Goal: Task Accomplishment & Management: Use online tool/utility

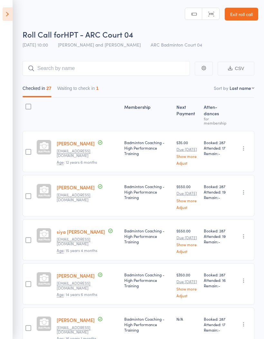
click at [81, 94] on button "Waiting to check in 1" at bounding box center [77, 90] width 41 height 15
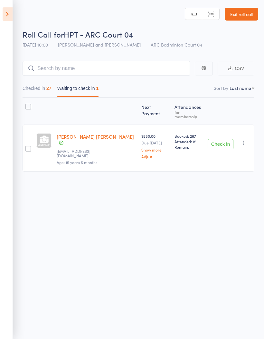
click at [31, 94] on button "Checked in 27" at bounding box center [36, 90] width 29 height 15
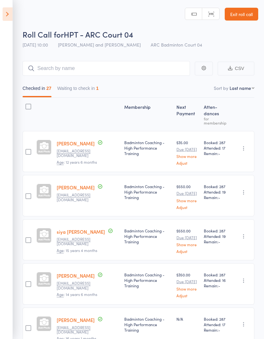
click at [5, 13] on icon at bounding box center [8, 13] width 10 height 13
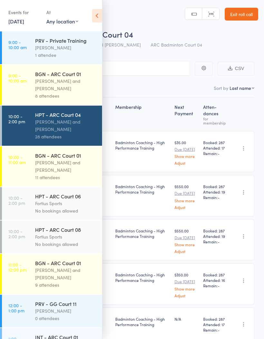
click at [53, 83] on div "[PERSON_NAME] and [PERSON_NAME]" at bounding box center [65, 84] width 61 height 15
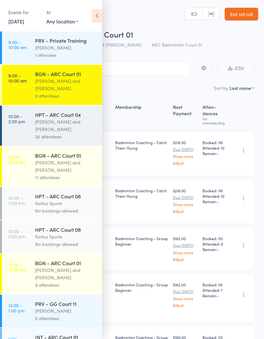
click at [96, 11] on icon at bounding box center [97, 15] width 10 height 13
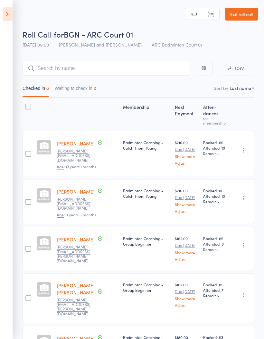
click at [85, 88] on button "Waiting to check in 2" at bounding box center [75, 90] width 41 height 15
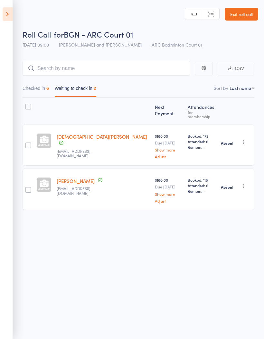
click at [31, 89] on button "Checked in 6" at bounding box center [35, 90] width 26 height 15
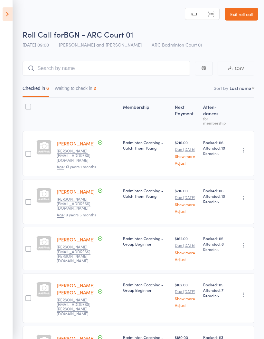
click at [4, 16] on icon at bounding box center [8, 13] width 10 height 13
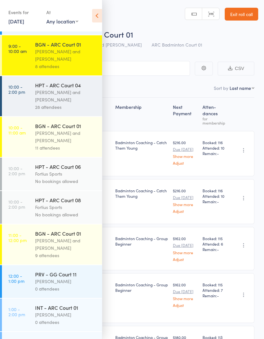
scroll to position [33, 0]
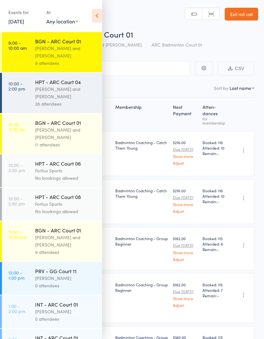
click at [53, 134] on div "[PERSON_NAME] and [PERSON_NAME]" at bounding box center [65, 133] width 61 height 15
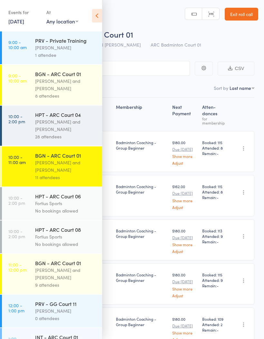
click at [96, 9] on icon at bounding box center [97, 15] width 10 height 13
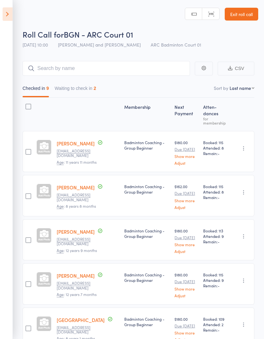
click at [75, 90] on button "Waiting to check in 2" at bounding box center [75, 90] width 41 height 15
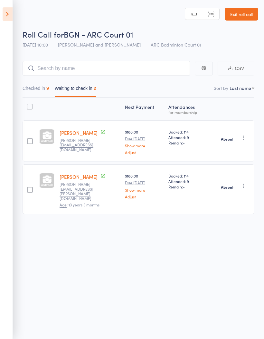
click at [35, 93] on button "Checked in 9" at bounding box center [35, 90] width 26 height 15
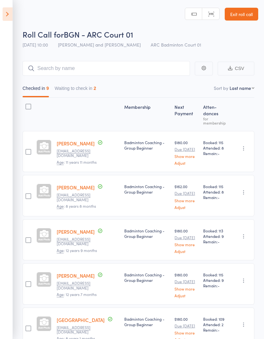
click at [10, 18] on icon at bounding box center [8, 13] width 10 height 13
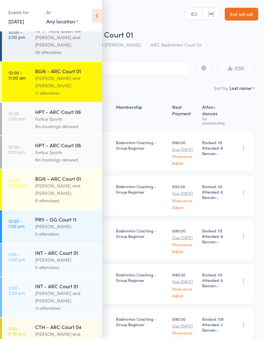
scroll to position [88, 0]
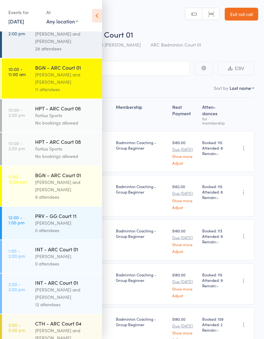
click at [57, 184] on div "[PERSON_NAME] and [PERSON_NAME]" at bounding box center [65, 186] width 61 height 15
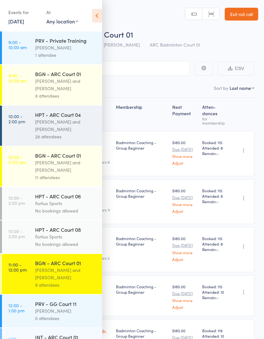
click at [97, 6] on div "Events for [DATE] [DATE] [DATE] Sun Mon Tue Wed Thu Fri Sat 36 31 01 02 03 04 0…" at bounding box center [51, 16] width 102 height 32
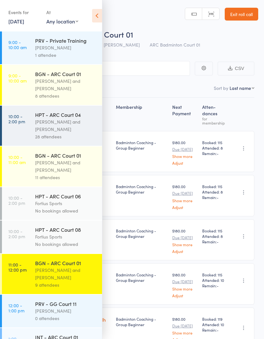
click at [99, 13] on icon at bounding box center [97, 15] width 10 height 13
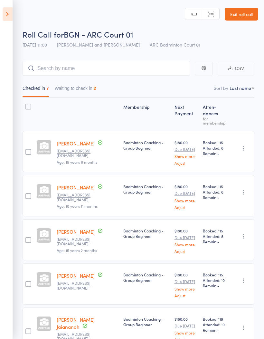
click at [77, 88] on button "Waiting to check in 2" at bounding box center [75, 90] width 41 height 15
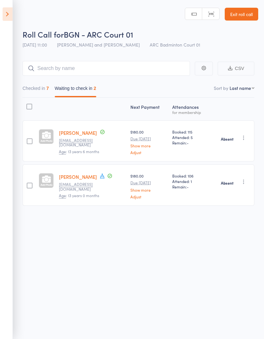
click at [33, 91] on button "Checked in 7" at bounding box center [35, 90] width 26 height 15
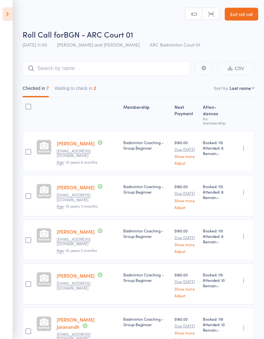
click at [10, 16] on icon at bounding box center [8, 13] width 10 height 13
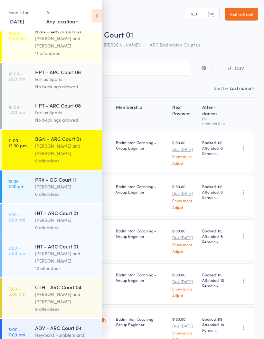
scroll to position [126, 0]
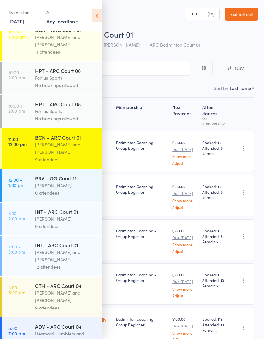
click at [47, 182] on div "PRV - GG Court 11" at bounding box center [65, 178] width 61 height 7
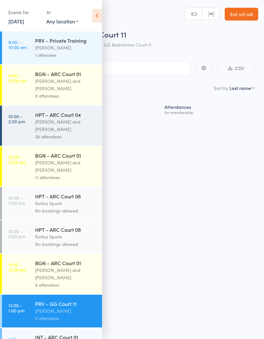
click at [96, 12] on icon at bounding box center [97, 15] width 10 height 13
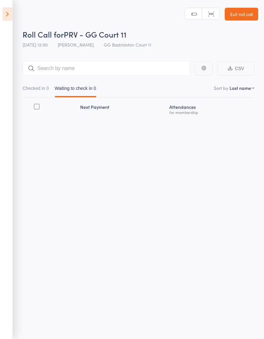
click at [35, 91] on button "Checked in 0" at bounding box center [35, 90] width 26 height 15
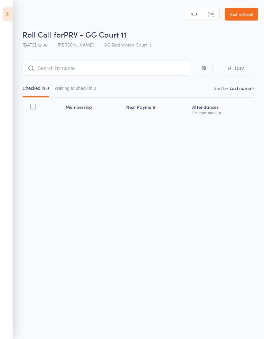
click at [7, 15] on icon at bounding box center [8, 13] width 10 height 13
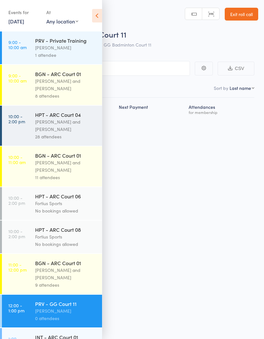
click at [92, 12] on icon at bounding box center [97, 15] width 10 height 13
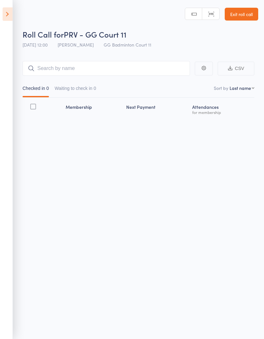
click at [9, 13] on icon at bounding box center [8, 13] width 10 height 13
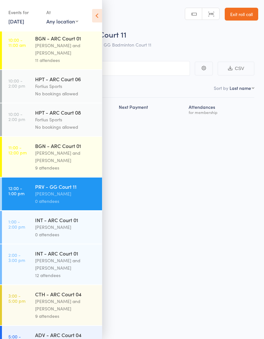
scroll to position [128, 0]
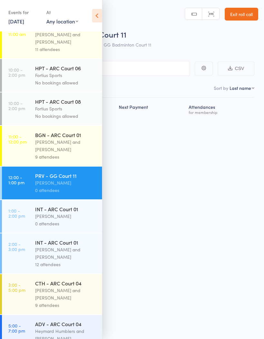
click at [46, 213] on div "INT - ARC Court 01" at bounding box center [65, 209] width 61 height 7
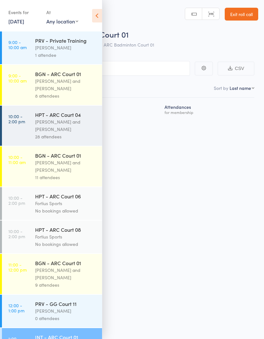
click at [95, 12] on icon at bounding box center [97, 15] width 10 height 13
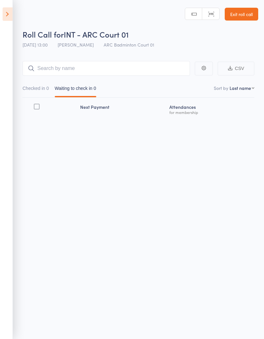
click at [7, 15] on icon at bounding box center [8, 13] width 10 height 13
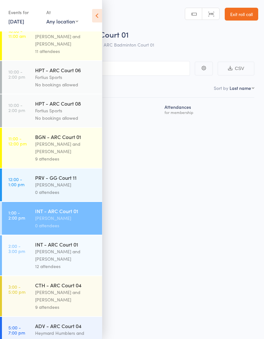
scroll to position [136, 0]
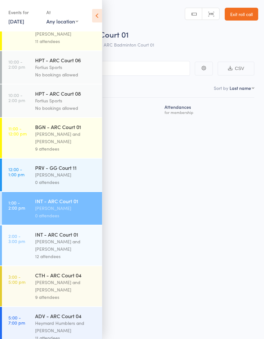
click at [53, 250] on div "[PERSON_NAME] and [PERSON_NAME]" at bounding box center [65, 245] width 61 height 15
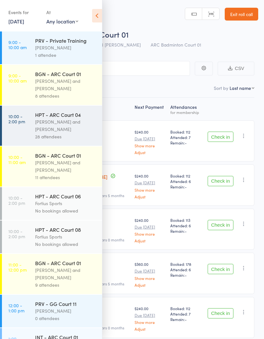
click at [96, 18] on icon at bounding box center [97, 15] width 10 height 13
